Goal: Task Accomplishment & Management: Manage account settings

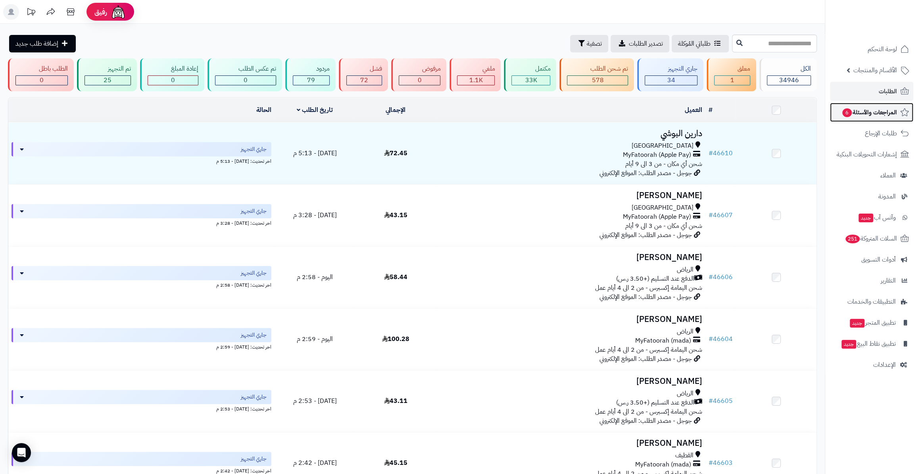
click at [878, 110] on span "المراجعات والأسئلة 6" at bounding box center [869, 112] width 56 height 11
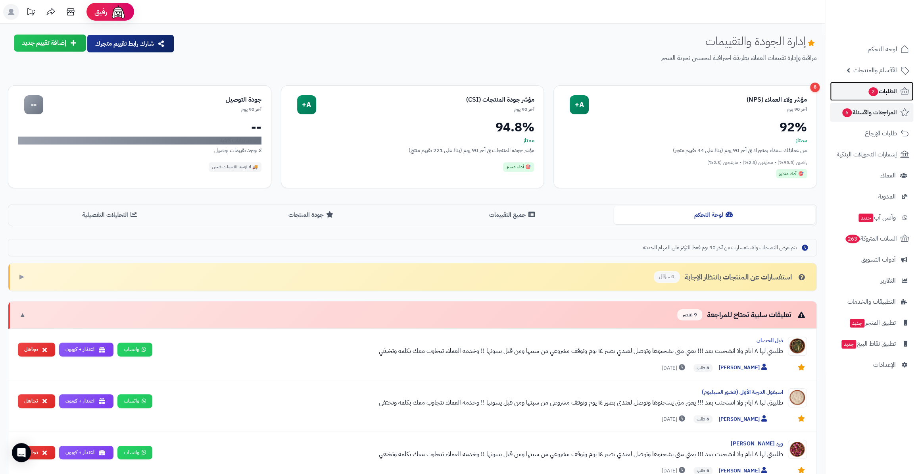
click at [889, 86] on span "الطلبات 2" at bounding box center [881, 91] width 29 height 11
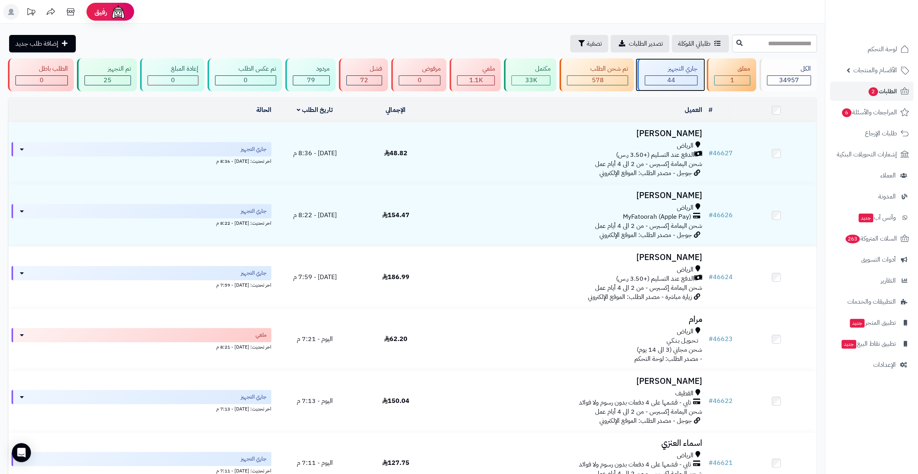
click at [677, 75] on div "44" at bounding box center [671, 80] width 53 height 10
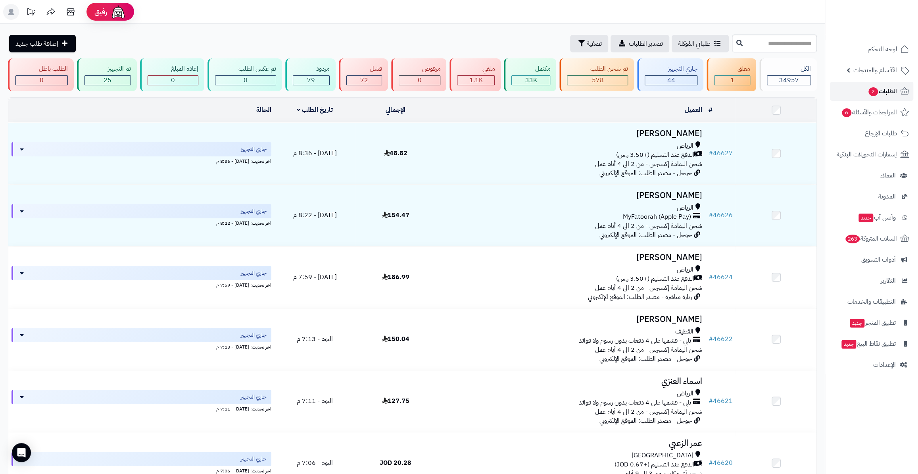
click at [862, 93] on link "الطلبات 2" at bounding box center [871, 91] width 83 height 19
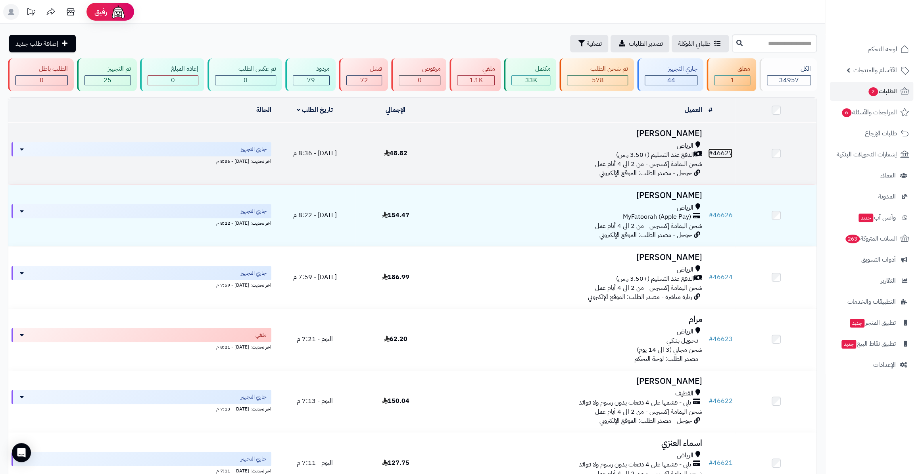
click at [726, 150] on link "# 46627" at bounding box center [720, 153] width 24 height 10
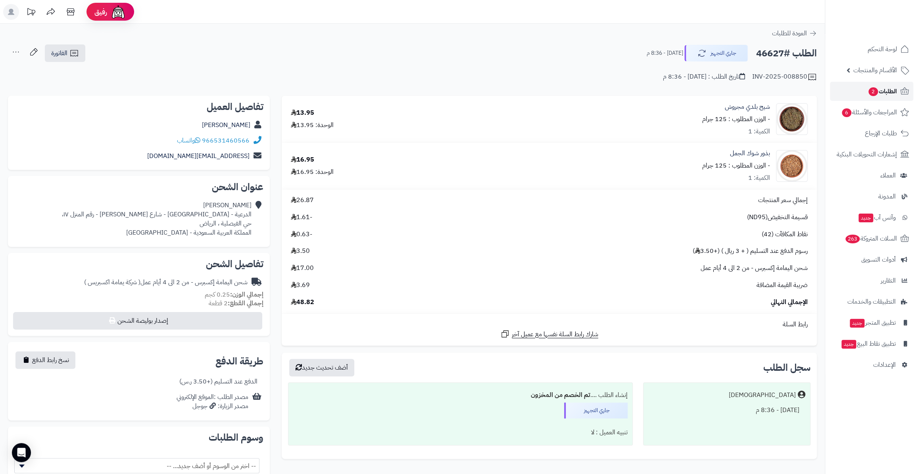
click at [863, 88] on link "الطلبات 2" at bounding box center [871, 91] width 83 height 19
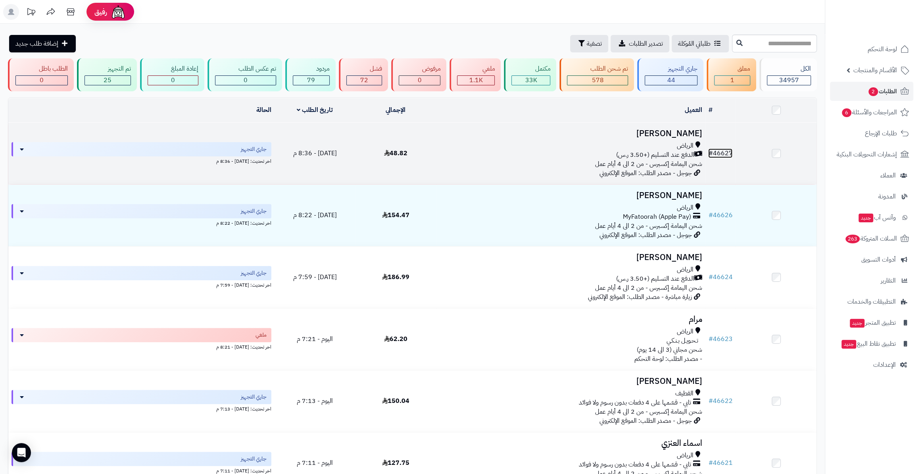
click at [727, 155] on link "# 46627" at bounding box center [720, 153] width 24 height 10
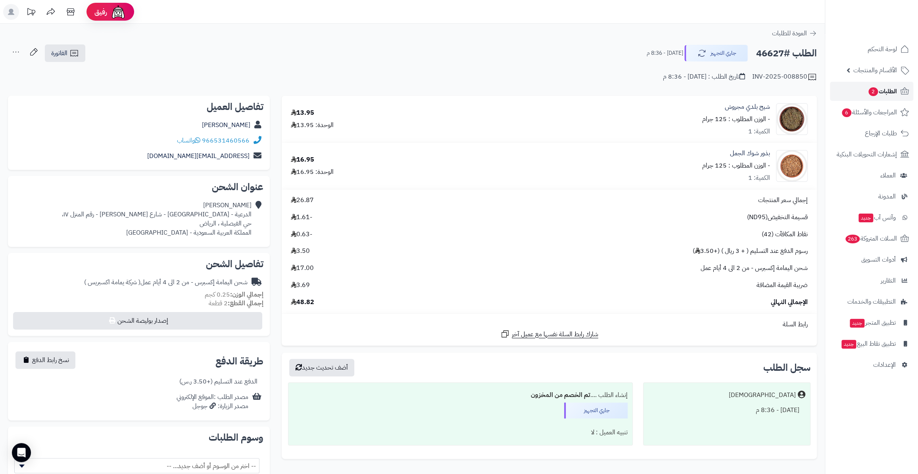
click at [867, 93] on span "الطلبات 2" at bounding box center [881, 91] width 29 height 11
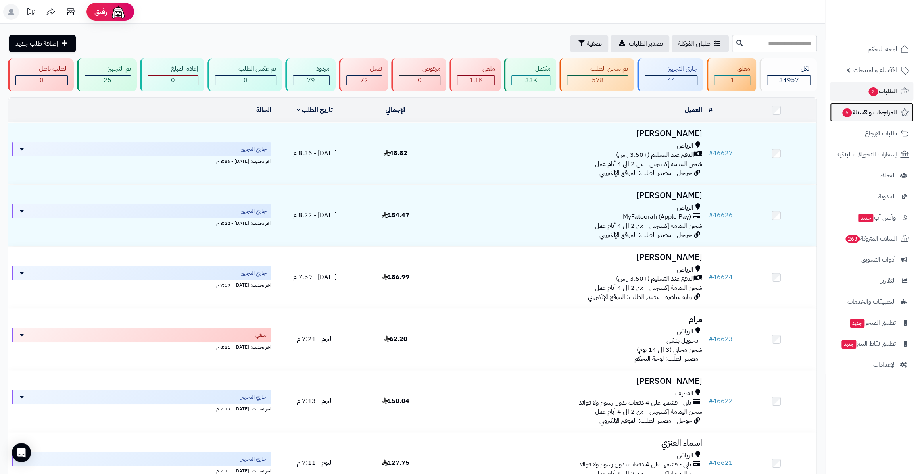
click at [884, 113] on span "المراجعات والأسئلة 6" at bounding box center [869, 112] width 56 height 11
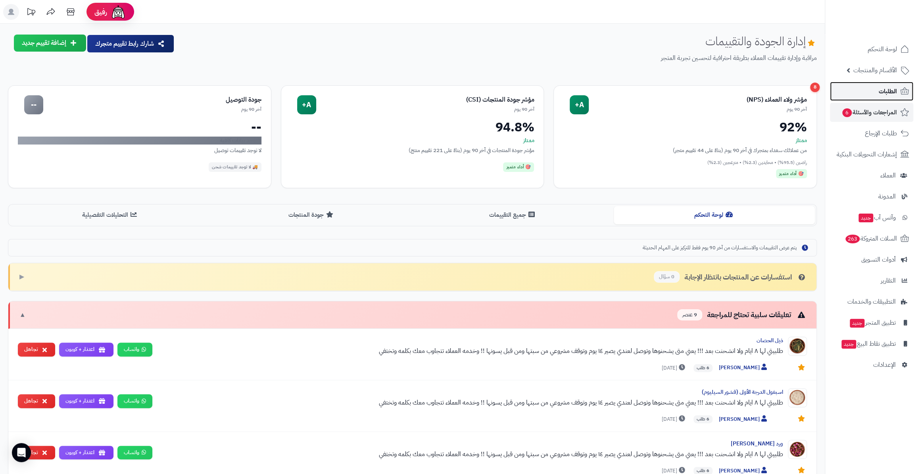
click at [887, 94] on span "الطلبات" at bounding box center [888, 91] width 18 height 11
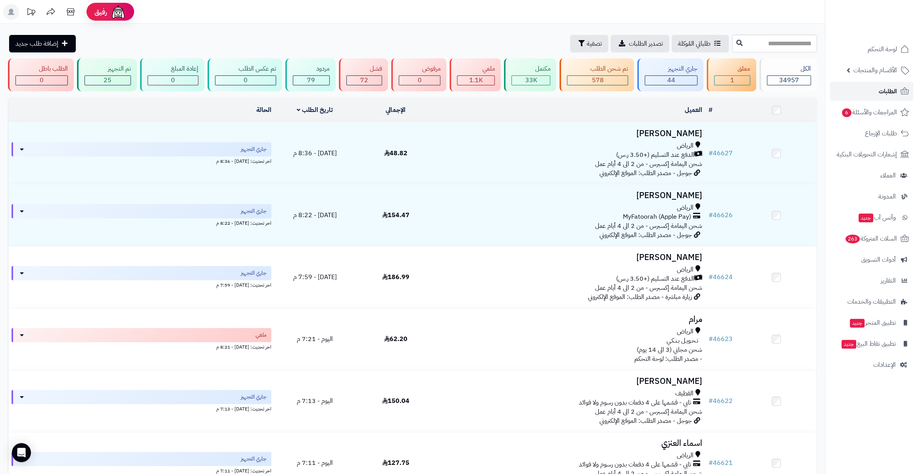
click at [880, 97] on link "الطلبات" at bounding box center [871, 91] width 83 height 19
